Goal: Task Accomplishment & Management: Use online tool/utility

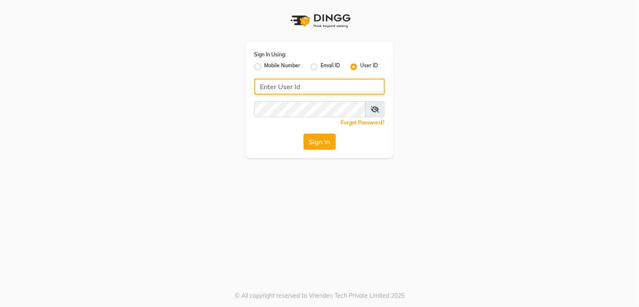
type input "layana"
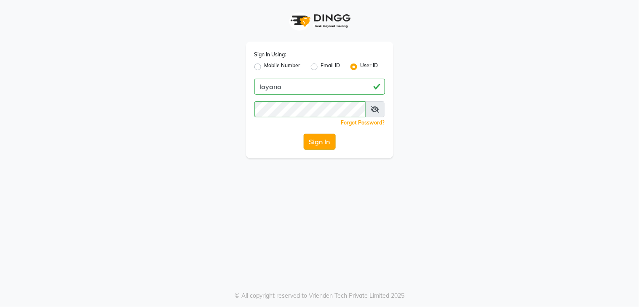
click at [317, 144] on button "Sign In" at bounding box center [319, 142] width 32 height 16
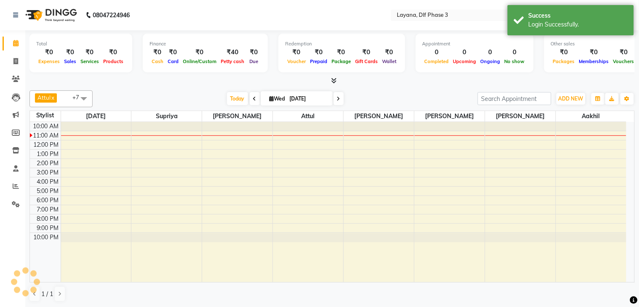
select select "en"
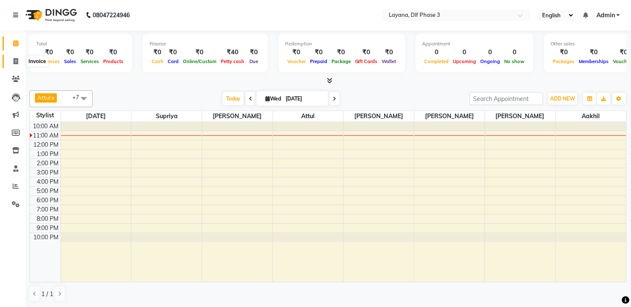
click at [14, 57] on span at bounding box center [15, 62] width 15 height 10
select select "service"
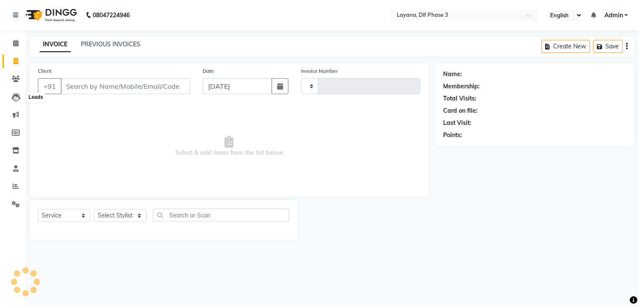
type input "2791"
select select "6973"
click at [77, 87] on input "Client" at bounding box center [125, 86] width 129 height 16
click at [70, 83] on input "Client" at bounding box center [125, 86] width 129 height 16
click at [68, 86] on input "Client" at bounding box center [125, 86] width 129 height 16
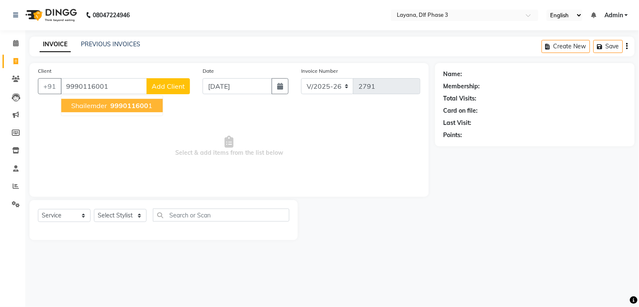
type input "9990116001"
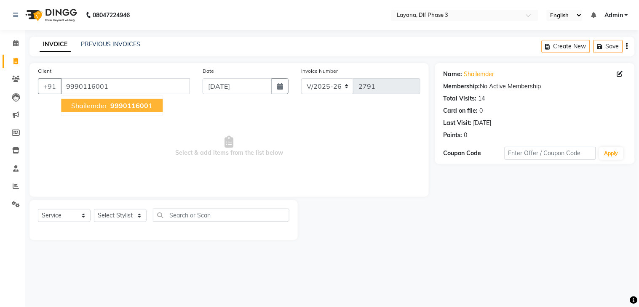
click at [539, 83] on div "Membership: No Active Membership" at bounding box center [534, 86] width 183 height 9
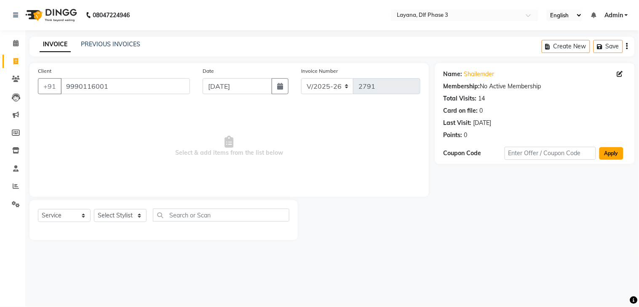
click at [613, 154] on button "Apply" at bounding box center [611, 153] width 24 height 13
click at [563, 85] on div "Membership: No Active Membership" at bounding box center [534, 86] width 183 height 9
click at [498, 70] on div "Name: Shailemder" at bounding box center [534, 74] width 183 height 9
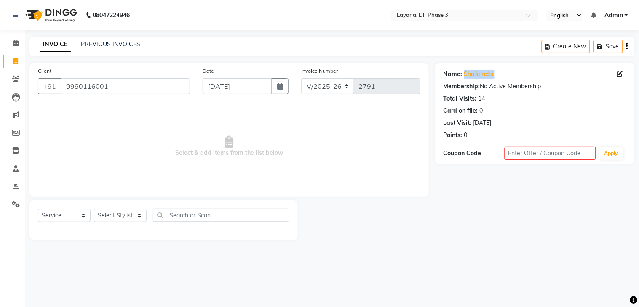
click at [498, 70] on div "Name: Shailemder" at bounding box center [534, 74] width 183 height 9
click at [612, 150] on button "Apply" at bounding box center [611, 153] width 24 height 13
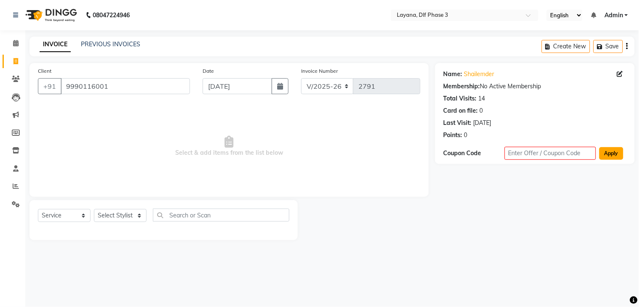
click at [612, 150] on button "Apply" at bounding box center [611, 153] width 24 height 13
click at [623, 73] on span at bounding box center [621, 74] width 9 height 9
click at [586, 83] on div "Membership: No Active Membership" at bounding box center [534, 86] width 183 height 9
click at [105, 86] on input "9990116001" at bounding box center [125, 86] width 129 height 16
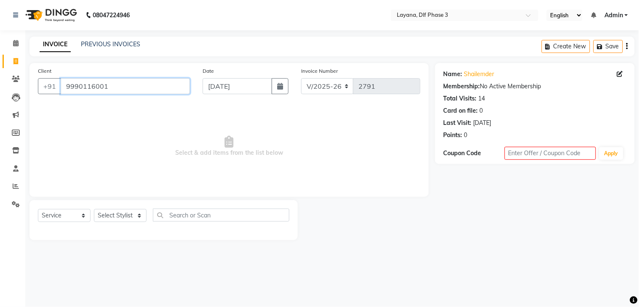
click at [106, 85] on input "9990116001" at bounding box center [125, 86] width 129 height 16
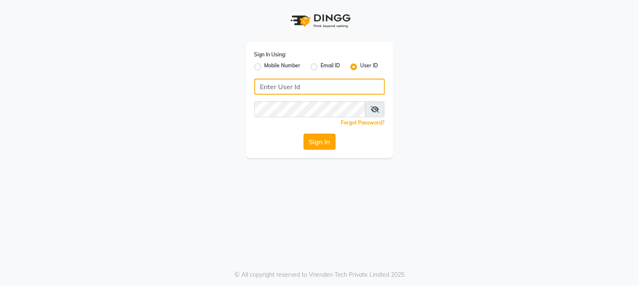
type input "layana"
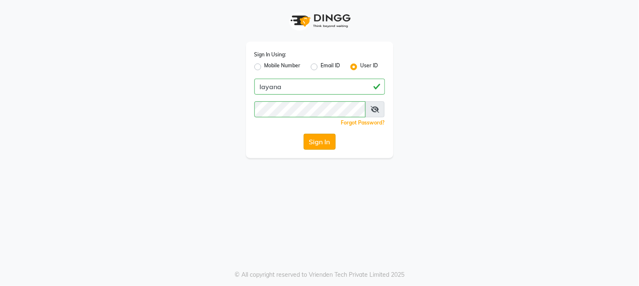
click at [319, 143] on button "Sign In" at bounding box center [319, 142] width 32 height 16
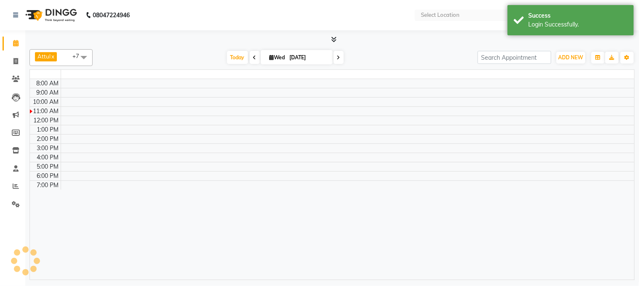
select select "en"
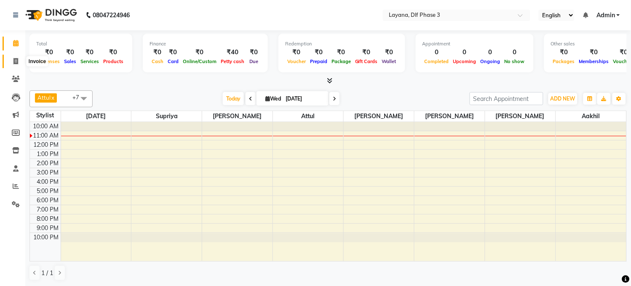
click at [16, 58] on icon at bounding box center [15, 61] width 5 height 6
select select "service"
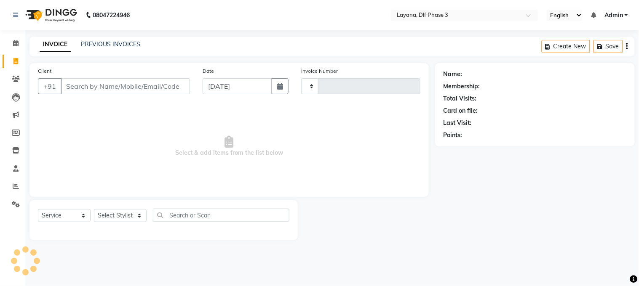
type input "2791"
select select "6973"
click at [93, 87] on input "99" at bounding box center [125, 86] width 129 height 16
type input "9"
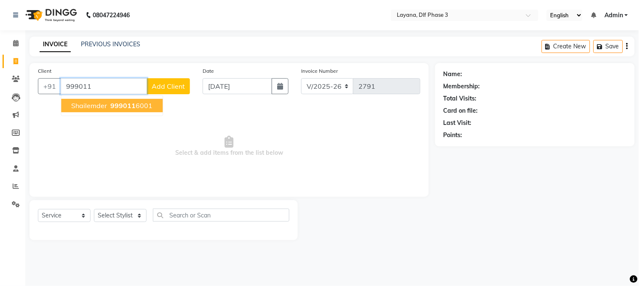
click at [138, 109] on ngb-highlight "999011 6001" at bounding box center [131, 105] width 44 height 8
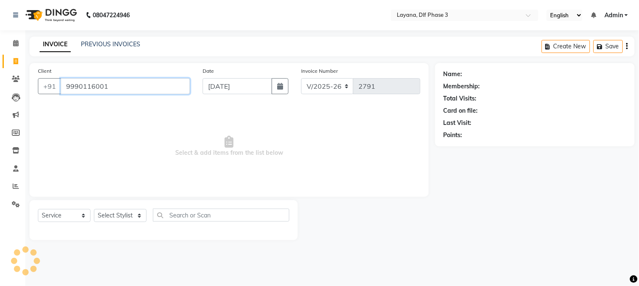
type input "9990116001"
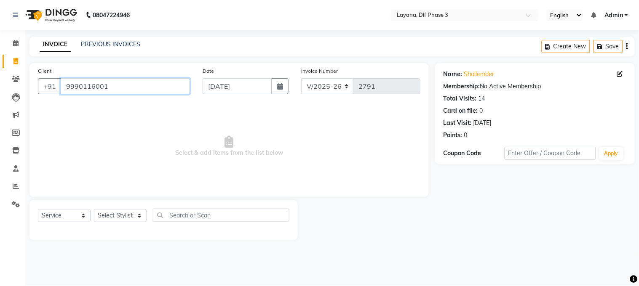
click at [104, 86] on input "9990116001" at bounding box center [125, 86] width 129 height 16
click at [90, 87] on input "9990116001" at bounding box center [125, 86] width 129 height 16
click at [96, 87] on input "9990116001" at bounding box center [125, 86] width 129 height 16
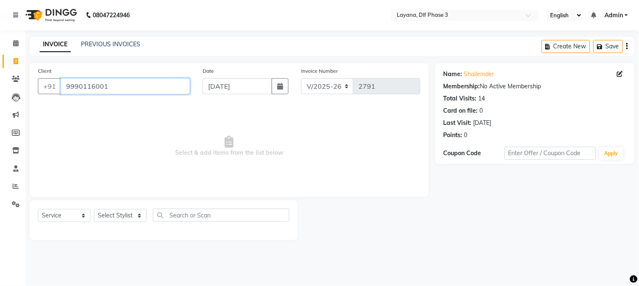
click at [96, 87] on input "9990116001" at bounding box center [125, 86] width 129 height 16
click at [107, 46] on link "PREVIOUS INVOICES" at bounding box center [110, 44] width 59 height 8
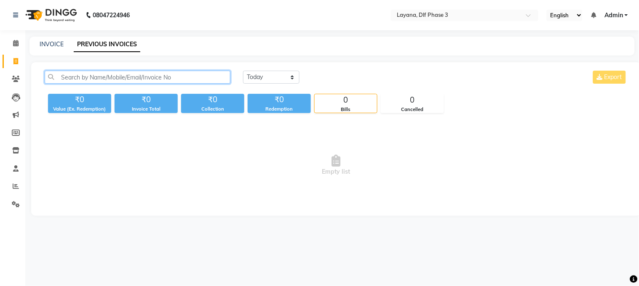
click at [97, 79] on input "text" at bounding box center [138, 77] width 186 height 13
paste input "9990116001"
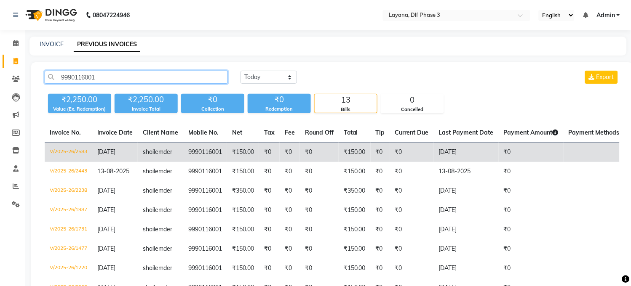
type input "9990116001"
click at [229, 152] on td "₹150.00" at bounding box center [243, 153] width 32 height 20
